Goal: Information Seeking & Learning: Understand process/instructions

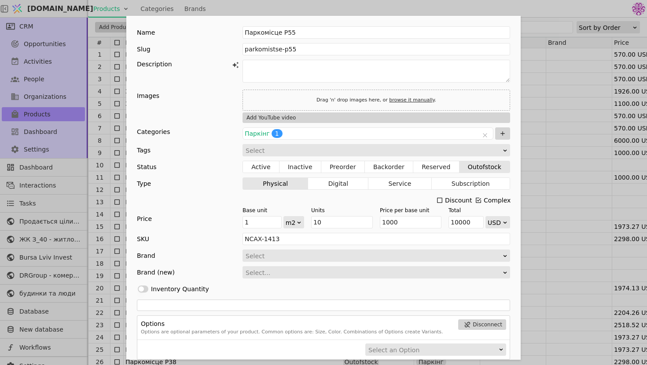
click at [530, 180] on div "Name Паркомісце P55 Slug parkomistse-p55 Description Images Drag 'n' drop image…" at bounding box center [323, 182] width 647 height 365
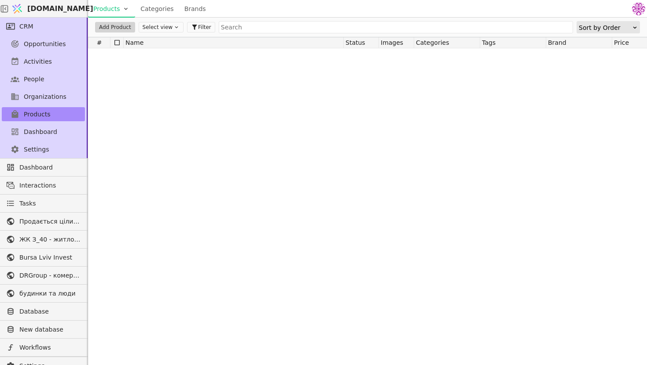
scroll to position [2700, 0]
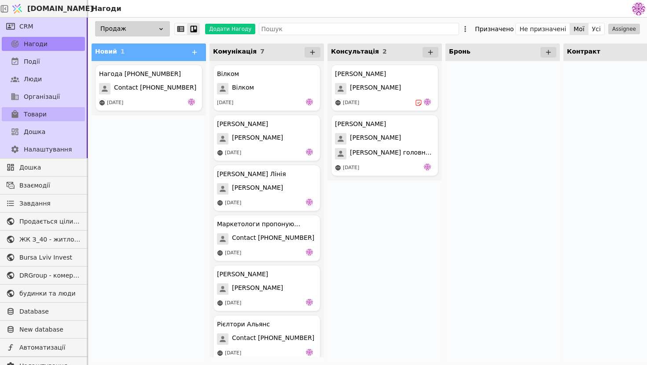
click at [37, 111] on span "Товари" at bounding box center [35, 114] width 23 height 9
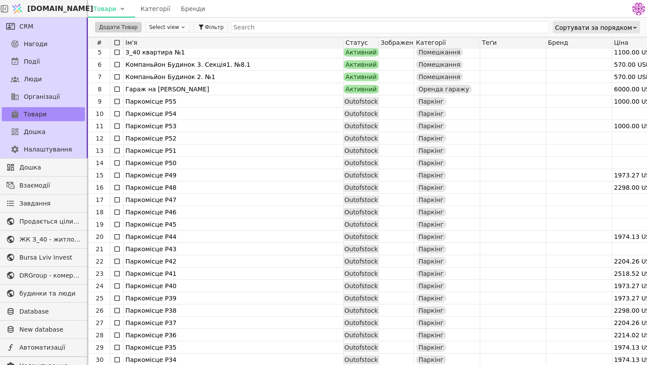
scroll to position [51, 0]
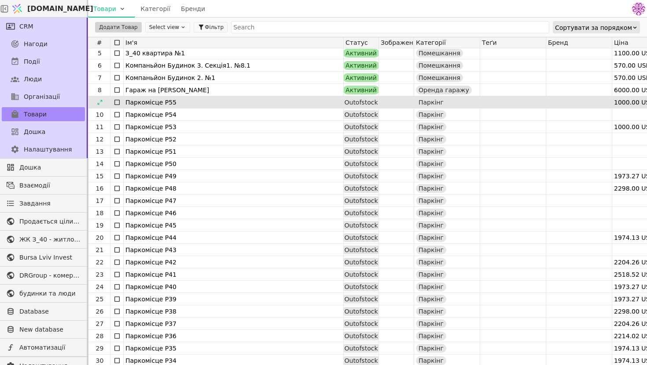
click at [310, 102] on div "Паркомісце P55" at bounding box center [233, 102] width 216 height 12
click at [100, 101] on icon at bounding box center [100, 102] width 6 height 6
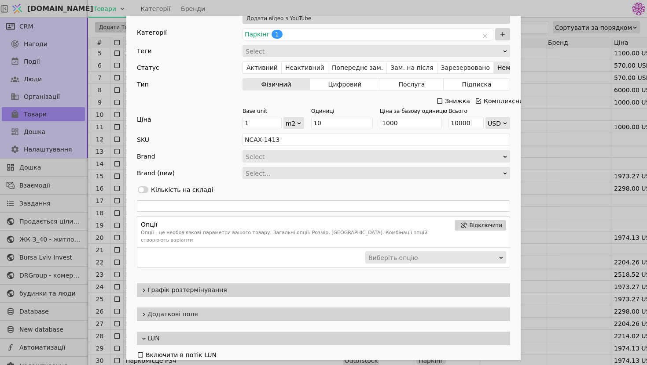
scroll to position [120, 0]
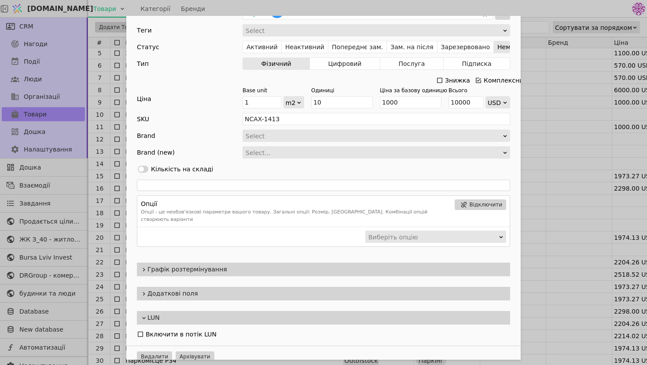
click at [257, 265] on span "Графік розтермінування" at bounding box center [326, 269] width 359 height 9
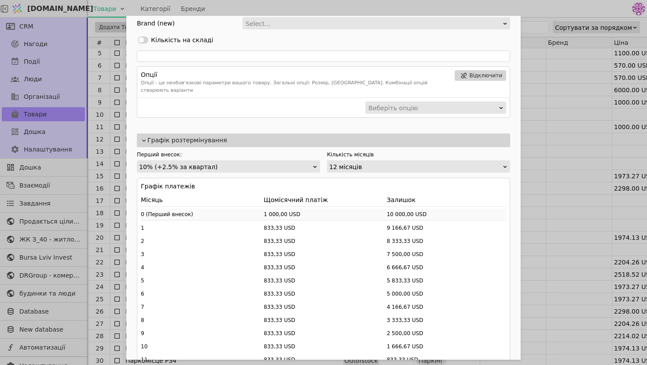
scroll to position [309, 0]
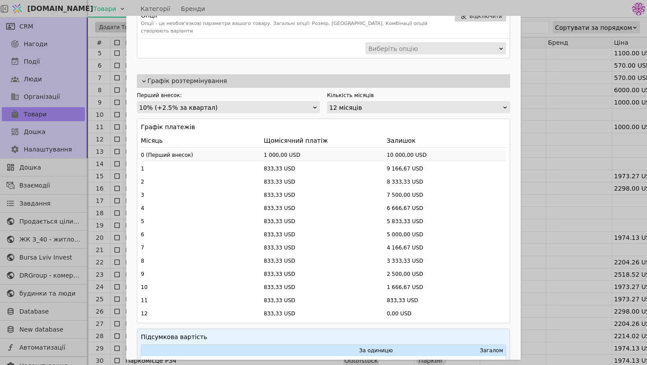
click at [302, 105] on div "10% (+2.5% за квартал)" at bounding box center [225, 108] width 173 height 12
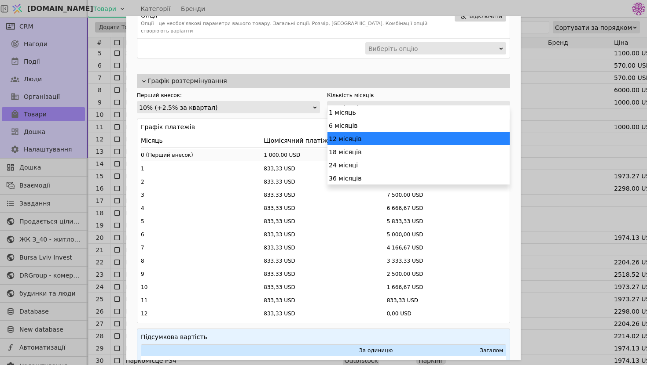
click at [367, 103] on div "12 місяців" at bounding box center [415, 108] width 173 height 12
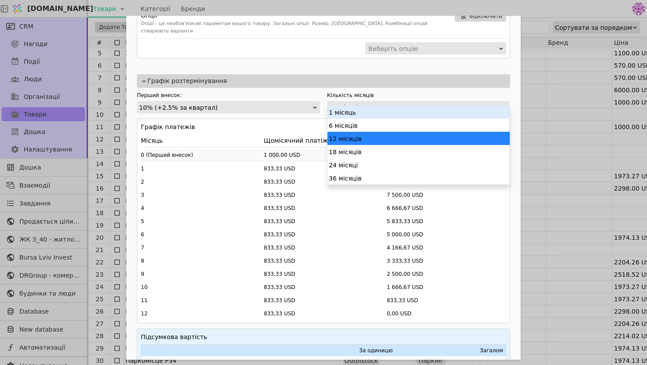
click at [274, 102] on div "10% (+2.5% за квартал)" at bounding box center [225, 108] width 173 height 12
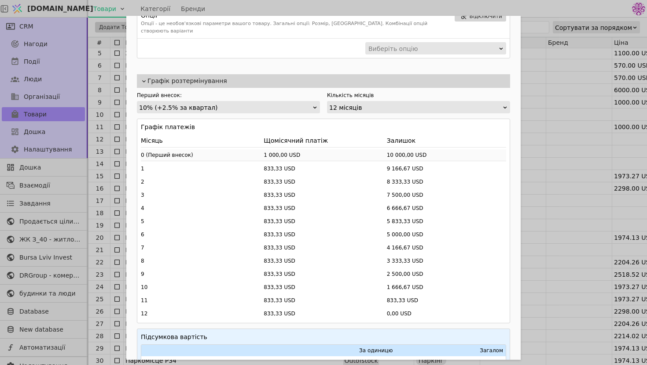
click at [274, 102] on div "10% (+2.5% за квартал)" at bounding box center [225, 108] width 173 height 12
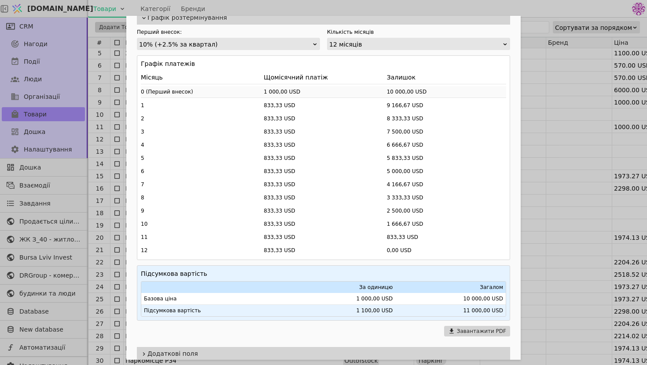
scroll to position [361, 0]
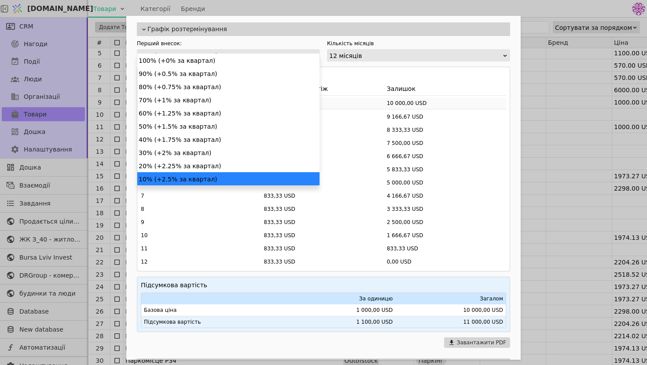
click at [293, 50] on div "10% (+2.5% за квартал)" at bounding box center [225, 56] width 173 height 12
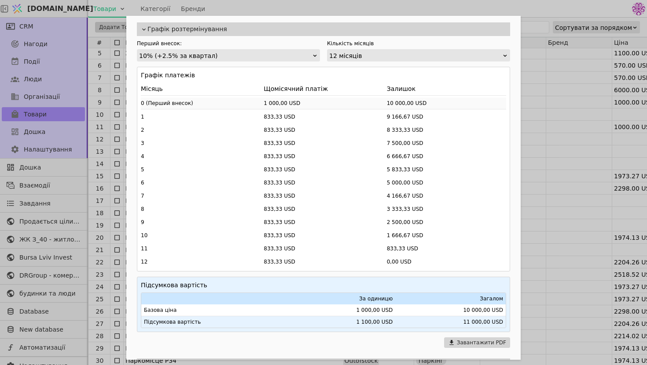
click at [298, 50] on div "10% (+2.5% за квартал)" at bounding box center [225, 56] width 173 height 12
click at [297, 50] on div "10% (+2.5% за квартал)" at bounding box center [225, 56] width 173 height 12
click at [607, 81] on div "Ім'я Паркомісце P55 Посилання parkomistse-p55 Опис Зображення Перетягніть сюди …" at bounding box center [323, 182] width 647 height 365
